Goal: Task Accomplishment & Management: Use online tool/utility

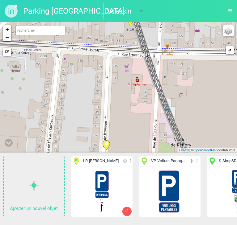
click at [101, 162] on span "LR - [PERSON_NAME]..." at bounding box center [102, 161] width 38 height 6
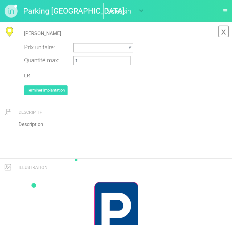
click at [223, 35] on link "x" at bounding box center [223, 31] width 11 height 12
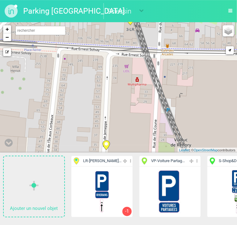
click at [106, 161] on span "LR - [PERSON_NAME]..." at bounding box center [102, 161] width 38 height 6
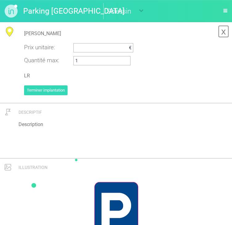
click at [224, 32] on link "x" at bounding box center [223, 31] width 11 height 12
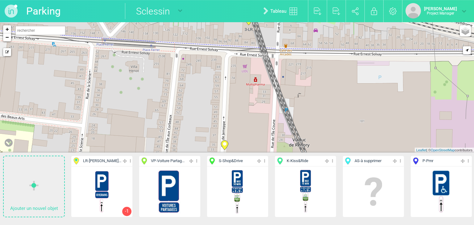
click at [236, 161] on span "S - Shop&Drive" at bounding box center [231, 161] width 24 height 6
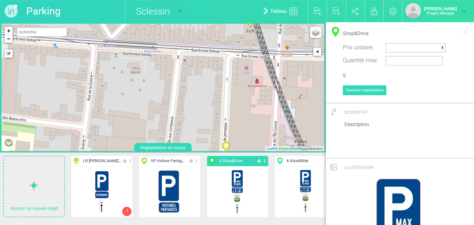
click at [102, 162] on span "LR - [PERSON_NAME]..." at bounding box center [102, 161] width 38 height 6
type input "[PERSON_NAME]"
type input "1"
type input "LR"
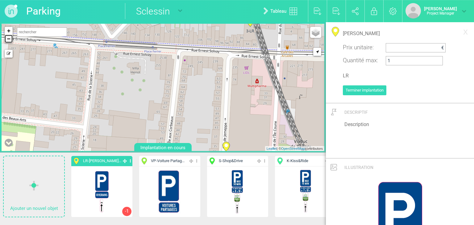
click at [9, 37] on link "−" at bounding box center [9, 39] width 8 height 8
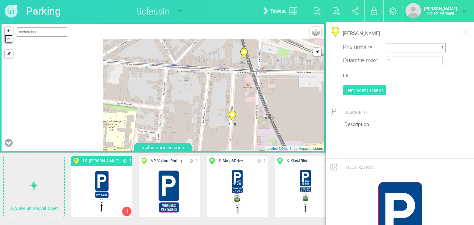
click at [9, 37] on link "−" at bounding box center [9, 39] width 8 height 8
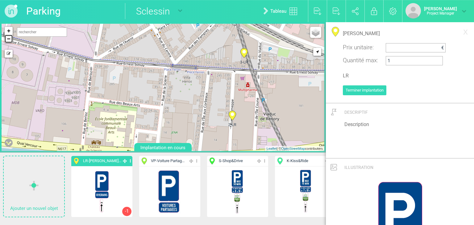
click at [9, 37] on link "−" at bounding box center [9, 39] width 8 height 8
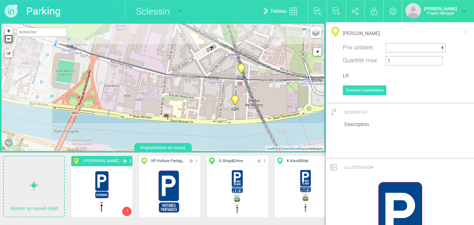
click at [9, 37] on link "−" at bounding box center [9, 39] width 8 height 8
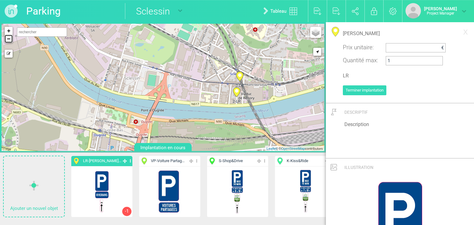
click at [9, 37] on link "−" at bounding box center [9, 39] width 8 height 8
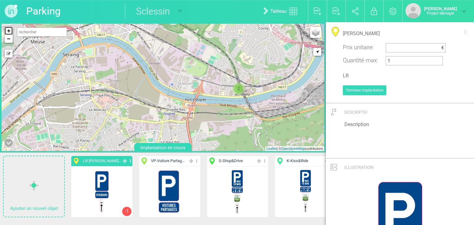
click at [8, 29] on link "+" at bounding box center [9, 31] width 8 height 8
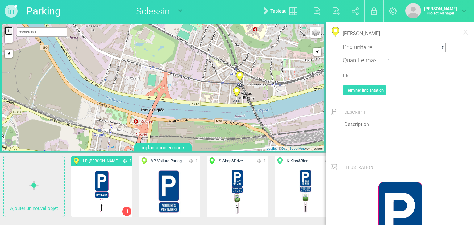
click at [8, 29] on link "+" at bounding box center [9, 31] width 8 height 8
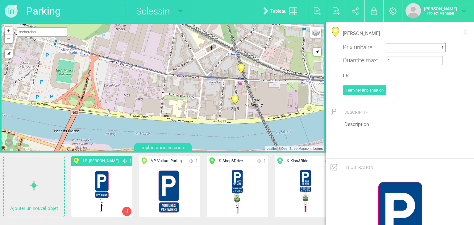
click at [189, 111] on div "3-LR 2-LR + − Mode dessin Google Maps Roads Google Maps Terrain Google Maps Sat…" at bounding box center [163, 87] width 323 height 127
click at [7, 40] on link "−" at bounding box center [9, 39] width 8 height 8
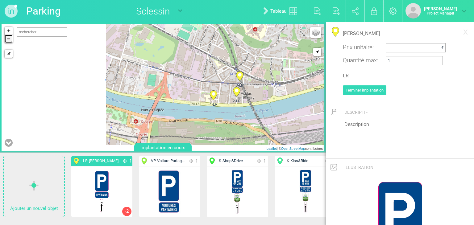
click at [7, 40] on link "−" at bounding box center [9, 39] width 8 height 8
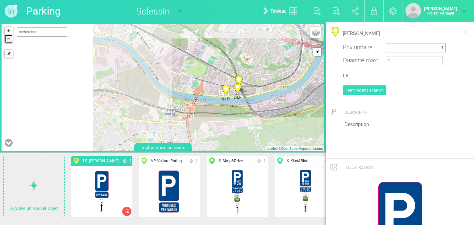
click at [7, 40] on link "−" at bounding box center [9, 39] width 8 height 8
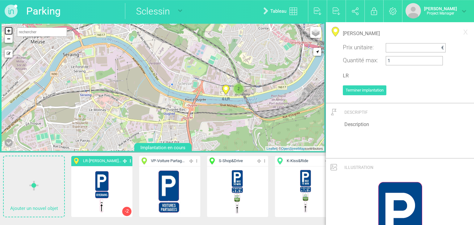
click at [10, 32] on link "+" at bounding box center [9, 31] width 8 height 8
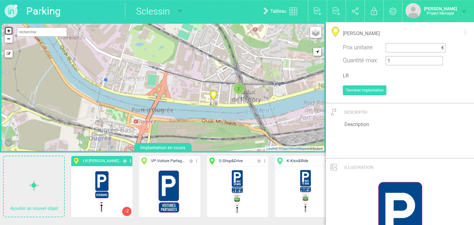
click at [10, 32] on link "+" at bounding box center [9, 31] width 8 height 8
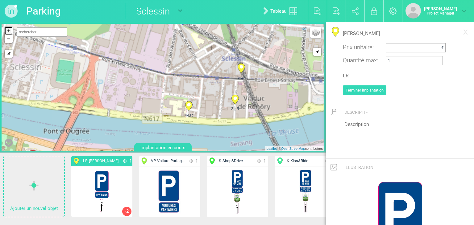
click at [10, 32] on link "+" at bounding box center [9, 31] width 8 height 8
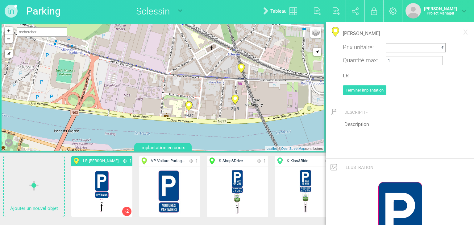
click at [188, 106] on icon at bounding box center [188, 106] width 7 height 10
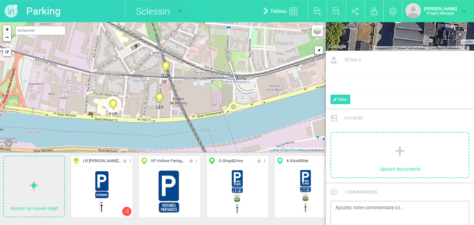
scroll to position [235, 0]
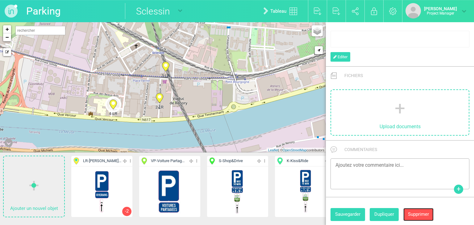
click at [236, 213] on button "Supprimer" at bounding box center [418, 214] width 30 height 13
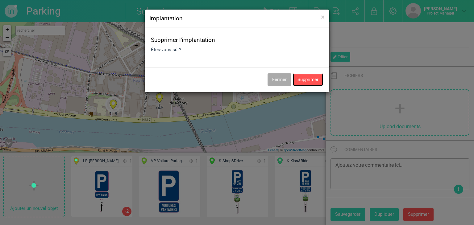
click at [236, 84] on button "Supprimer" at bounding box center [308, 79] width 30 height 13
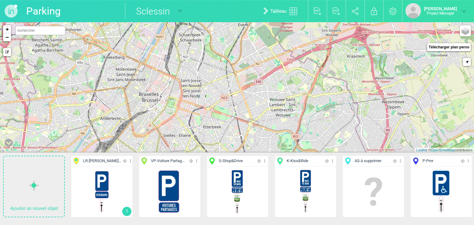
click at [101, 164] on span "LR - [PERSON_NAME]..." at bounding box center [97, 161] width 48 height 7
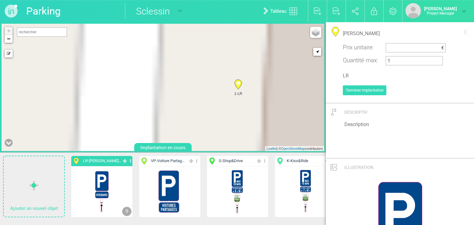
click at [239, 87] on icon at bounding box center [237, 85] width 7 height 10
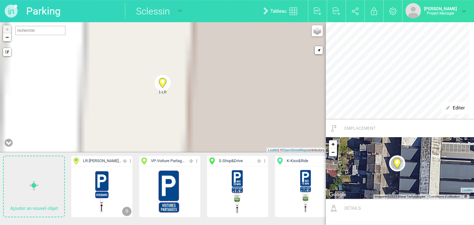
scroll to position [375, 0]
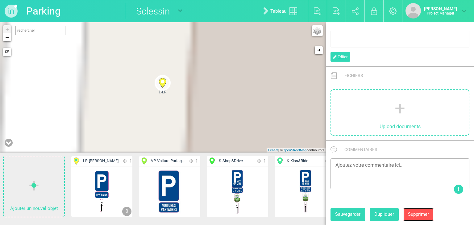
click at [420, 216] on button "Supprimer" at bounding box center [418, 214] width 30 height 13
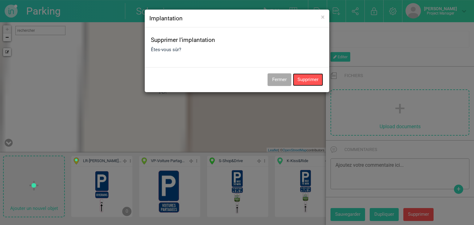
click at [304, 83] on button "Supprimer" at bounding box center [308, 79] width 30 height 13
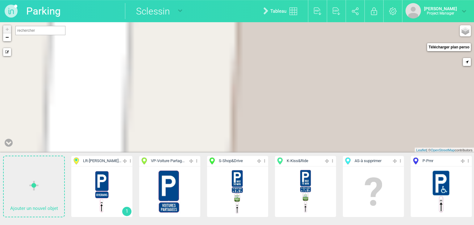
drag, startPoint x: 149, startPoint y: 91, endPoint x: 117, endPoint y: 101, distance: 33.3
click at [117, 101] on div "+ − Mode dessin Google Maps Roads Google Maps Terrain Google Maps Satellite Goo…" at bounding box center [237, 87] width 474 height 130
click at [5, 36] on link "−" at bounding box center [7, 37] width 8 height 8
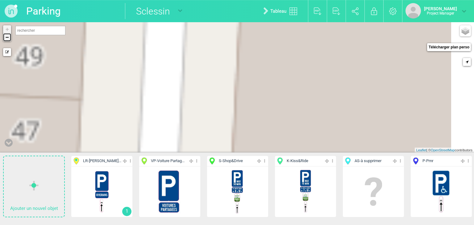
click at [5, 36] on link "−" at bounding box center [7, 37] width 8 height 8
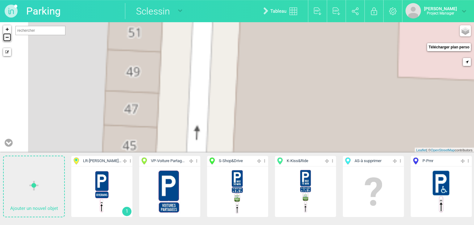
click at [5, 36] on link "−" at bounding box center [7, 37] width 8 height 8
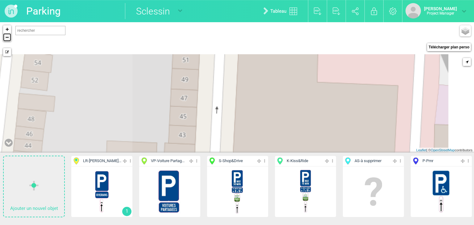
click at [5, 36] on link "−" at bounding box center [7, 37] width 8 height 8
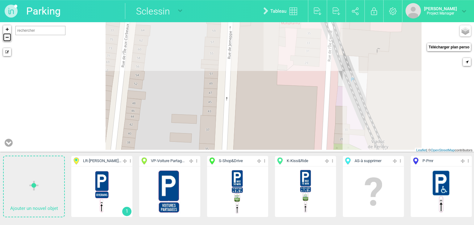
click at [5, 36] on link "−" at bounding box center [7, 37] width 8 height 8
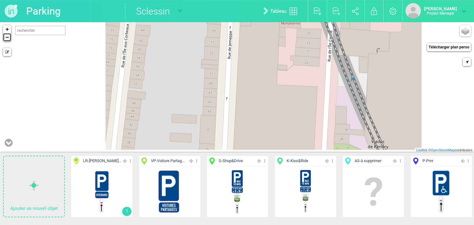
click at [5, 36] on link "−" at bounding box center [7, 37] width 8 height 8
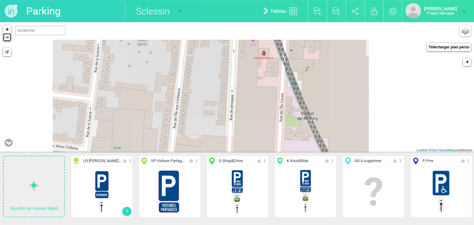
click at [5, 36] on link "−" at bounding box center [7, 37] width 8 height 8
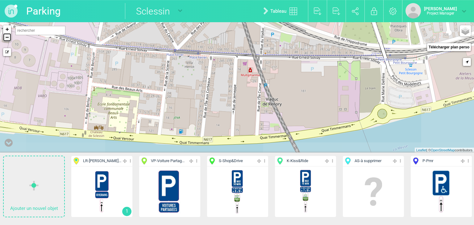
click at [5, 36] on link "−" at bounding box center [7, 37] width 8 height 8
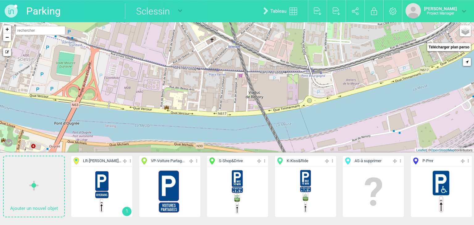
click at [99, 167] on div "Editer Cacher Aff. uniquement Dupliquer Supprimer 1" at bounding box center [101, 192] width 61 height 51
click at [100, 162] on span "LR - [PERSON_NAME]..." at bounding box center [102, 161] width 38 height 6
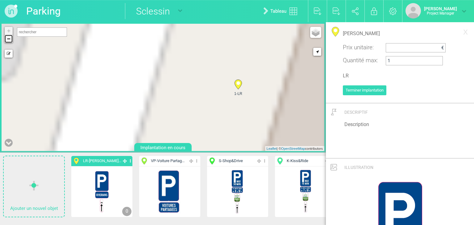
click at [11, 41] on link "−" at bounding box center [9, 39] width 8 height 8
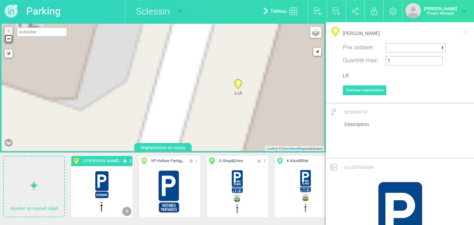
click at [11, 41] on link "−" at bounding box center [9, 39] width 8 height 8
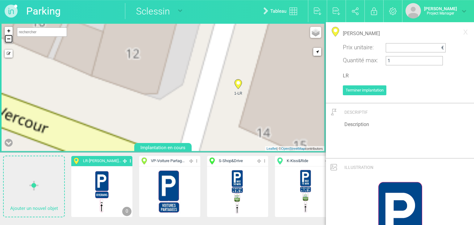
click at [11, 41] on link "−" at bounding box center [9, 39] width 8 height 8
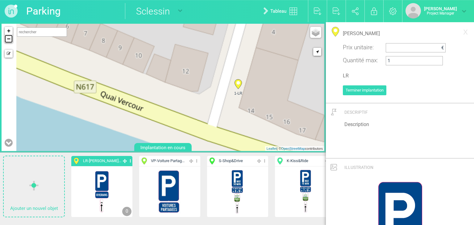
click at [11, 41] on link "−" at bounding box center [9, 39] width 8 height 8
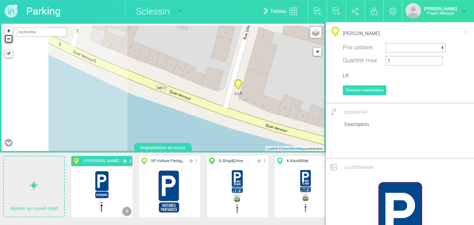
click at [11, 41] on link "−" at bounding box center [9, 39] width 8 height 8
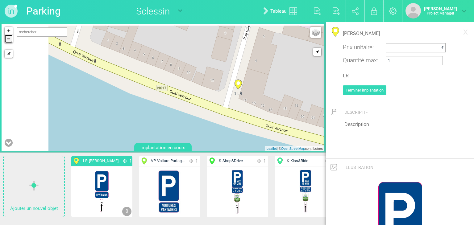
click at [11, 41] on link "−" at bounding box center [9, 39] width 8 height 8
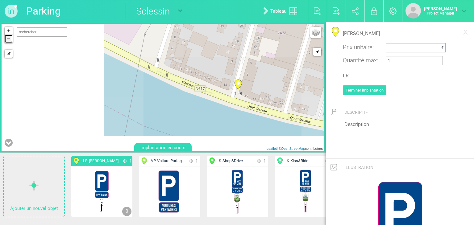
click at [11, 41] on link "−" at bounding box center [9, 39] width 8 height 8
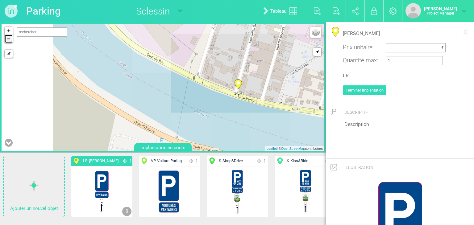
click at [11, 41] on link "−" at bounding box center [9, 39] width 8 height 8
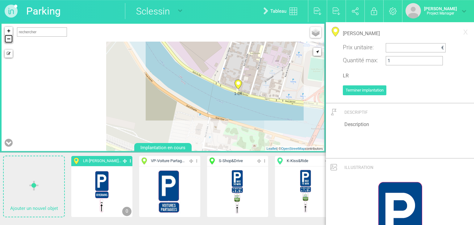
click at [11, 41] on link "−" at bounding box center [9, 39] width 8 height 8
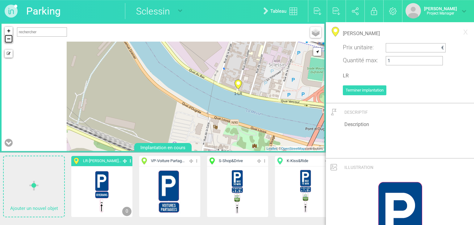
click at [11, 41] on link "−" at bounding box center [9, 39] width 8 height 8
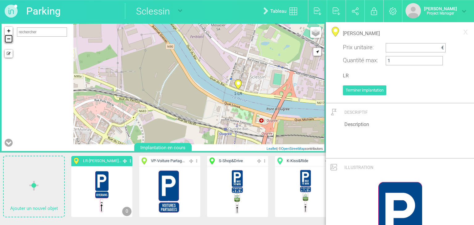
click at [11, 41] on link "−" at bounding box center [9, 39] width 8 height 8
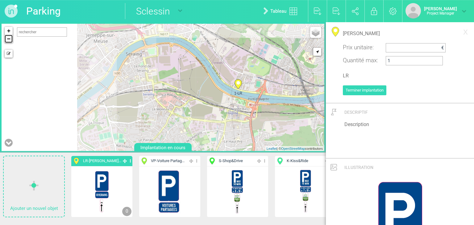
click at [11, 41] on link "−" at bounding box center [9, 39] width 8 height 8
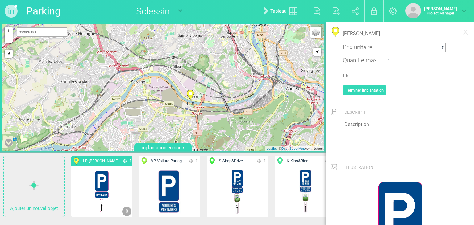
drag, startPoint x: 202, startPoint y: 71, endPoint x: 132, endPoint y: 87, distance: 72.1
click at [132, 87] on div "1-LR + − Mode dessin Google Maps Roads Google Maps Terrain Google Maps Satellit…" at bounding box center [163, 87] width 323 height 127
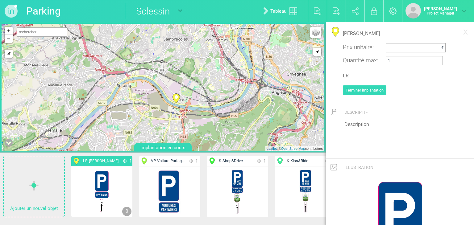
click at [178, 97] on icon at bounding box center [176, 99] width 7 height 10
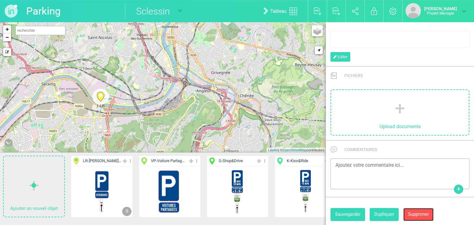
click at [414, 214] on button "Supprimer" at bounding box center [418, 214] width 30 height 13
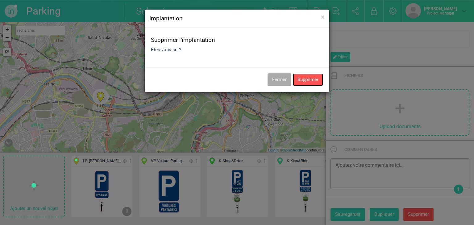
click at [303, 81] on button "Supprimer" at bounding box center [308, 79] width 30 height 13
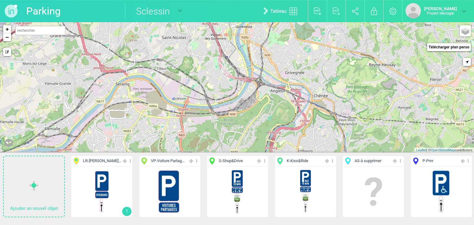
click at [112, 158] on span "LR - [PERSON_NAME]..." at bounding box center [102, 161] width 38 height 6
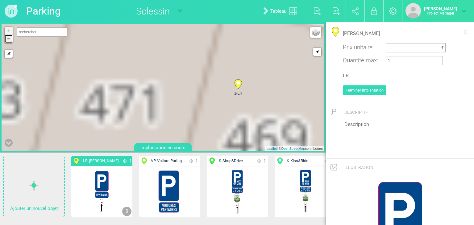
click at [9, 39] on link "−" at bounding box center [9, 39] width 8 height 8
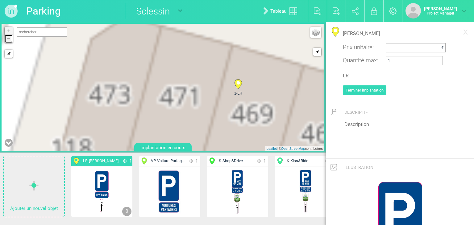
click at [9, 39] on link "−" at bounding box center [9, 39] width 8 height 8
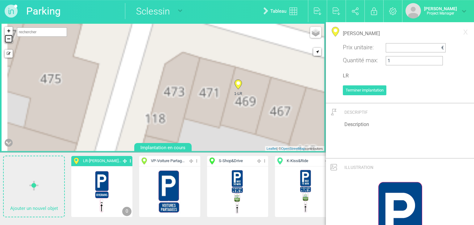
click at [9, 39] on link "−" at bounding box center [9, 39] width 8 height 8
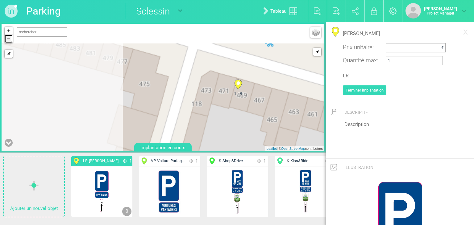
click at [9, 39] on link "−" at bounding box center [9, 39] width 8 height 8
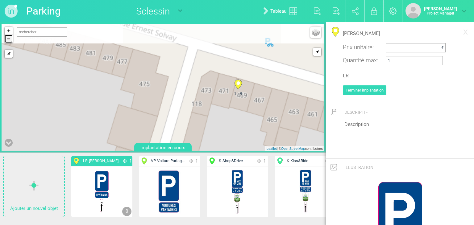
click at [9, 39] on link "−" at bounding box center [9, 39] width 8 height 8
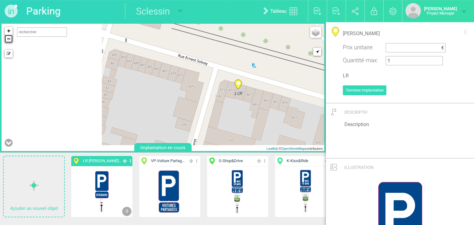
click at [9, 39] on link "−" at bounding box center [9, 39] width 8 height 8
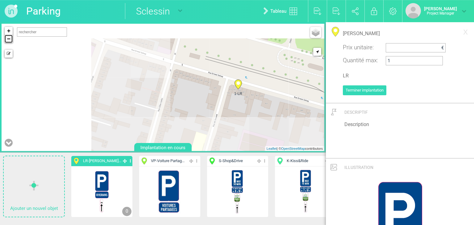
click at [9, 39] on link "−" at bounding box center [9, 39] width 8 height 8
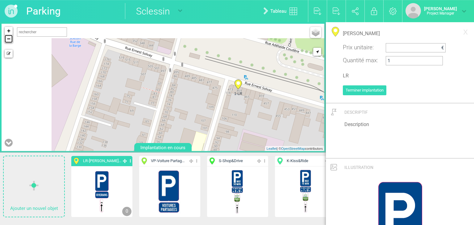
click at [9, 39] on link "−" at bounding box center [9, 39] width 8 height 8
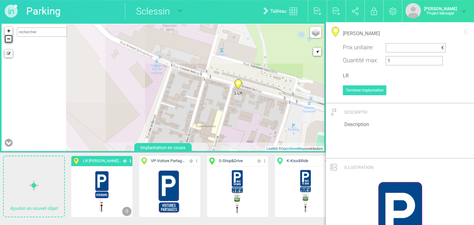
click at [9, 39] on link "−" at bounding box center [9, 39] width 8 height 8
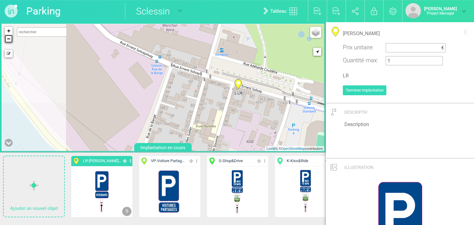
click at [9, 39] on link "−" at bounding box center [9, 39] width 8 height 8
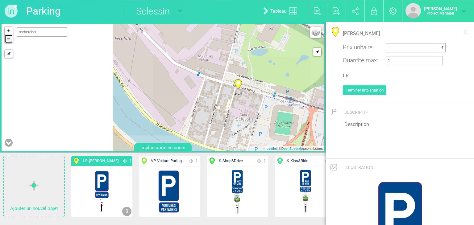
click at [9, 39] on link "−" at bounding box center [9, 39] width 8 height 8
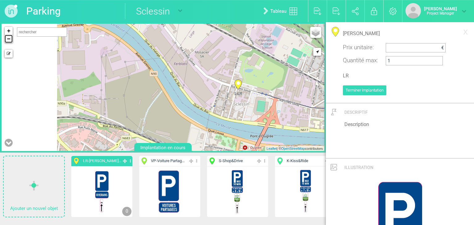
click at [9, 39] on link "−" at bounding box center [9, 39] width 8 height 8
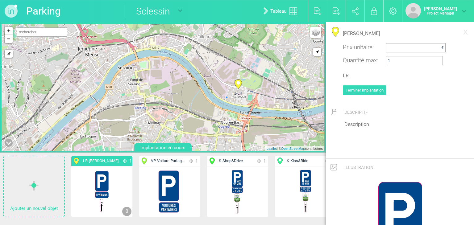
click at [234, 82] on icon at bounding box center [238, 84] width 10 height 10
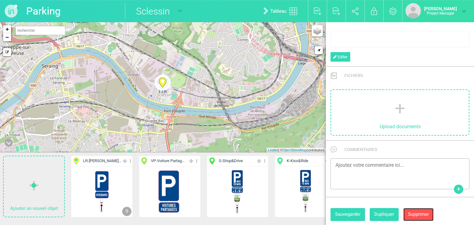
click at [421, 212] on button "Supprimer" at bounding box center [418, 214] width 30 height 13
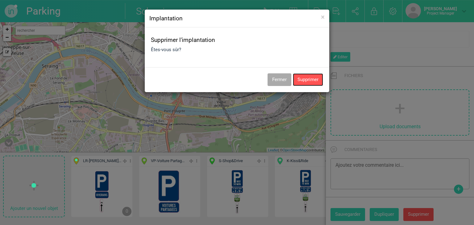
click at [312, 80] on button "Supprimer" at bounding box center [308, 79] width 30 height 13
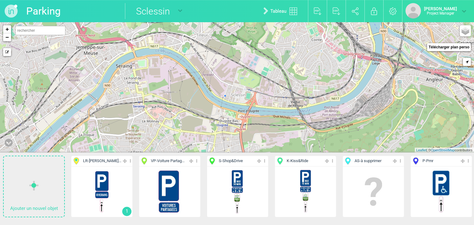
click at [98, 165] on p "LR - [PERSON_NAME]..." at bounding box center [101, 161] width 61 height 10
click at [116, 167] on div "Editer Cacher Aff. uniquement Dupliquer Supprimer 1" at bounding box center [101, 192] width 61 height 51
click at [106, 162] on span "LR - [PERSON_NAME]..." at bounding box center [102, 161] width 38 height 6
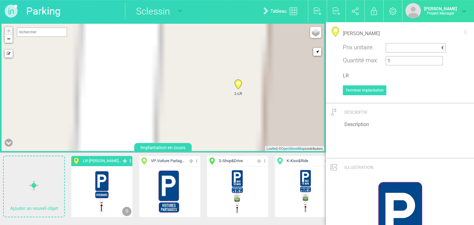
click at [239, 85] on icon at bounding box center [237, 85] width 7 height 10
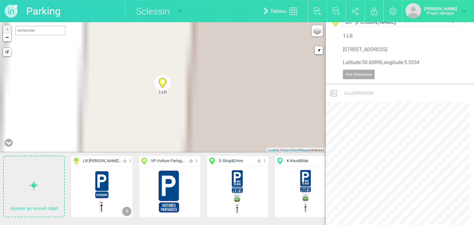
scroll to position [0, 0]
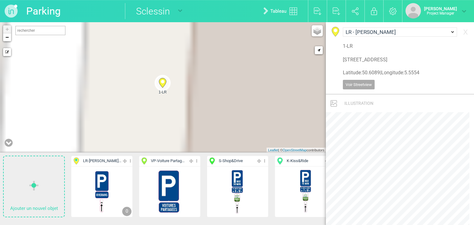
click at [114, 162] on span "LR - [PERSON_NAME]..." at bounding box center [102, 161] width 38 height 6
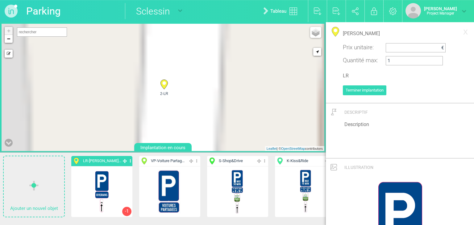
click at [162, 88] on icon at bounding box center [164, 85] width 10 height 10
type input "Rue de Jemeppe 35, 4000 Liège, Belgique"
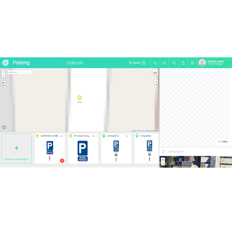
scroll to position [30, 0]
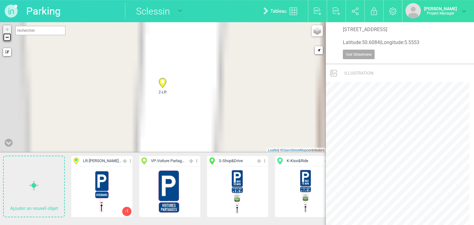
click at [10, 36] on link "−" at bounding box center [7, 37] width 8 height 8
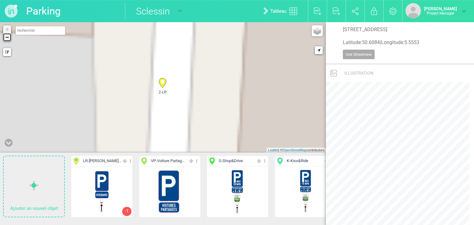
click at [10, 36] on link "−" at bounding box center [7, 37] width 8 height 8
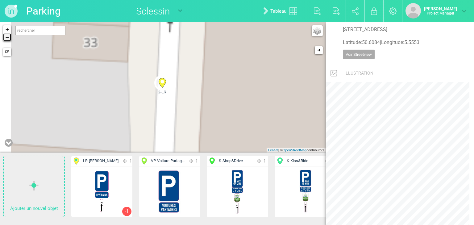
click at [10, 36] on link "−" at bounding box center [7, 37] width 8 height 8
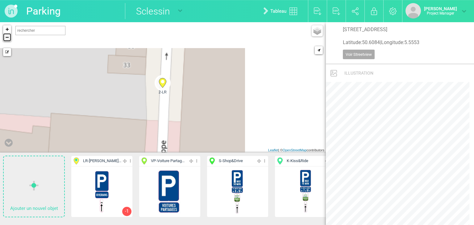
click at [10, 36] on link "−" at bounding box center [7, 37] width 8 height 8
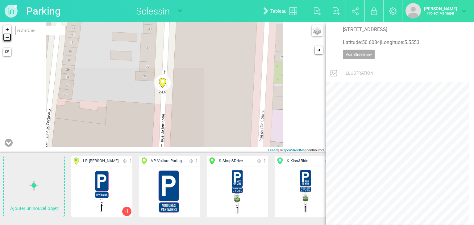
click at [10, 36] on link "−" at bounding box center [7, 37] width 8 height 8
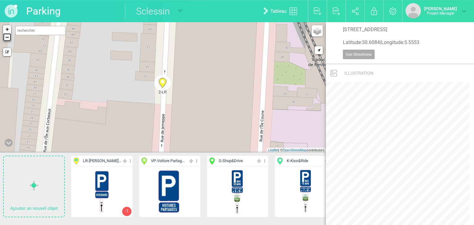
click at [10, 36] on link "−" at bounding box center [7, 37] width 8 height 8
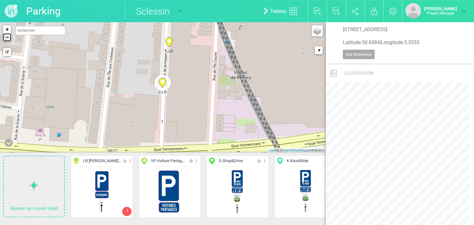
click at [10, 36] on link "−" at bounding box center [7, 37] width 8 height 8
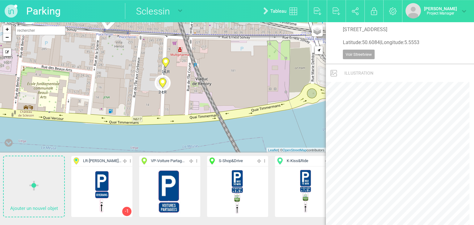
click at [108, 160] on span "LR - [PERSON_NAME]..." at bounding box center [102, 161] width 38 height 6
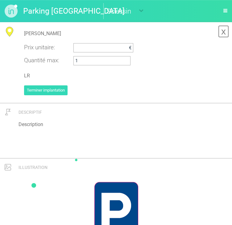
click at [223, 32] on link "x" at bounding box center [223, 31] width 11 height 12
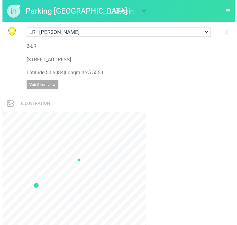
scroll to position [0, 0]
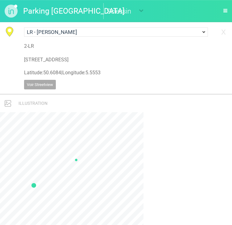
click at [230, 32] on div "LR - Liege Riverains VP - Voiture Partagées S - Shop&Drive K - Kiss&Ride AS - à…" at bounding box center [116, 58] width 232 height 72
click at [226, 32] on link "x" at bounding box center [223, 31] width 11 height 12
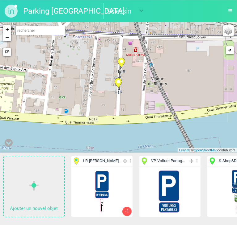
click at [108, 159] on span "LR - [PERSON_NAME]..." at bounding box center [102, 161] width 38 height 6
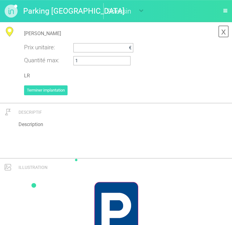
click at [221, 30] on link "x" at bounding box center [223, 31] width 11 height 12
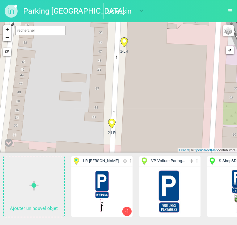
click at [87, 163] on span "LR - [PERSON_NAME]..." at bounding box center [102, 161] width 38 height 6
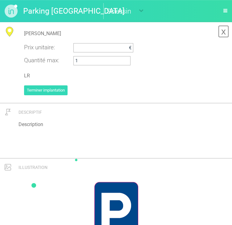
click at [221, 35] on link "x" at bounding box center [223, 31] width 11 height 12
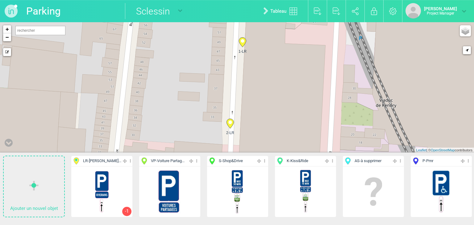
click at [101, 159] on span "LR - [PERSON_NAME]..." at bounding box center [102, 161] width 38 height 6
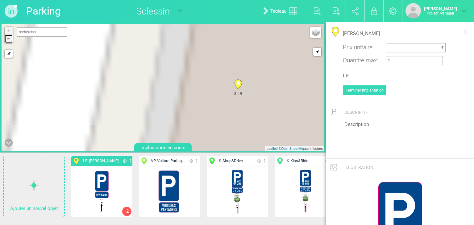
click at [8, 39] on link "−" at bounding box center [9, 39] width 8 height 8
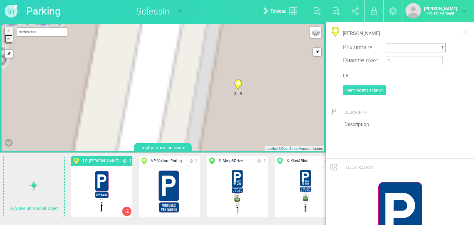
click at [8, 39] on link "−" at bounding box center [9, 39] width 8 height 8
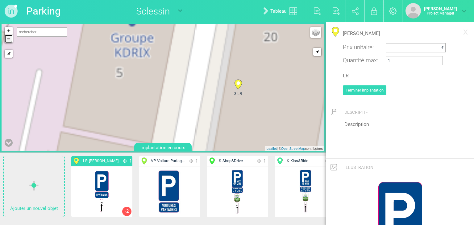
click at [8, 39] on link "−" at bounding box center [9, 39] width 8 height 8
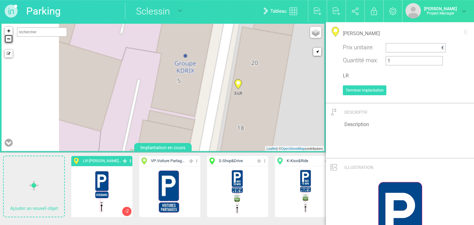
click at [8, 39] on link "−" at bounding box center [9, 39] width 8 height 8
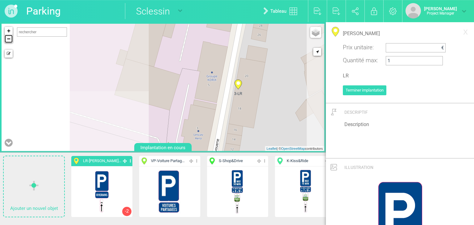
click at [8, 39] on link "−" at bounding box center [9, 39] width 8 height 8
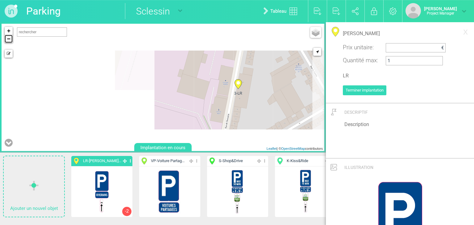
click at [8, 39] on link "−" at bounding box center [9, 39] width 8 height 8
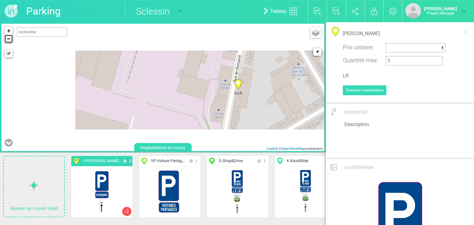
click at [8, 39] on link "−" at bounding box center [9, 39] width 8 height 8
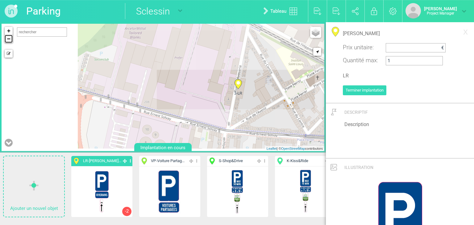
click at [8, 39] on link "−" at bounding box center [9, 39] width 8 height 8
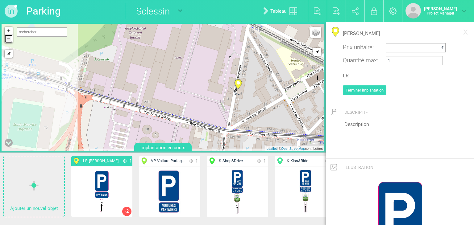
click at [8, 39] on link "−" at bounding box center [9, 39] width 8 height 8
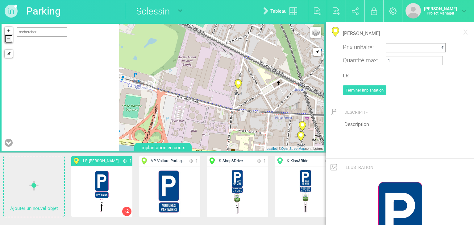
click at [8, 39] on link "−" at bounding box center [9, 39] width 8 height 8
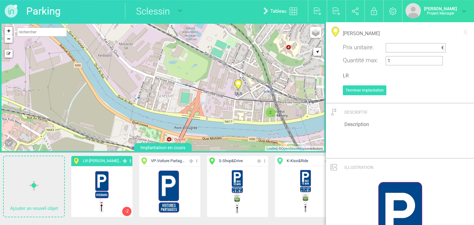
click at [236, 85] on circle at bounding box center [237, 82] width 3 height 3
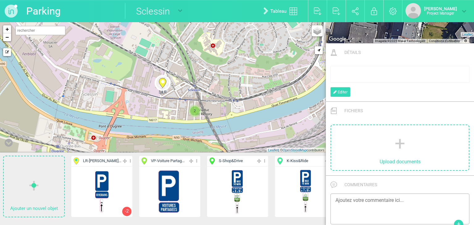
scroll to position [375, 0]
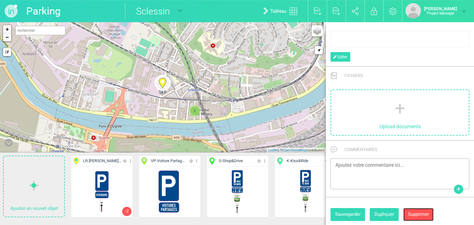
click at [236, 211] on button "Supprimer" at bounding box center [418, 214] width 30 height 13
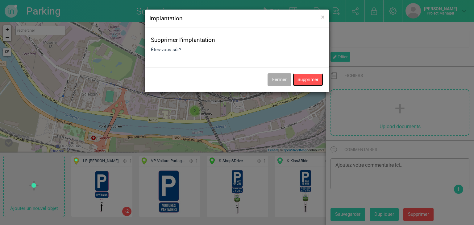
click at [236, 81] on button "Supprimer" at bounding box center [308, 79] width 30 height 13
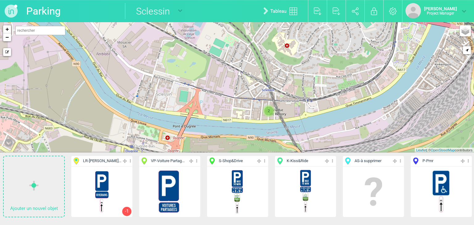
click at [98, 163] on span "LR - [PERSON_NAME]..." at bounding box center [102, 161] width 38 height 6
